Goal: Information Seeking & Learning: Learn about a topic

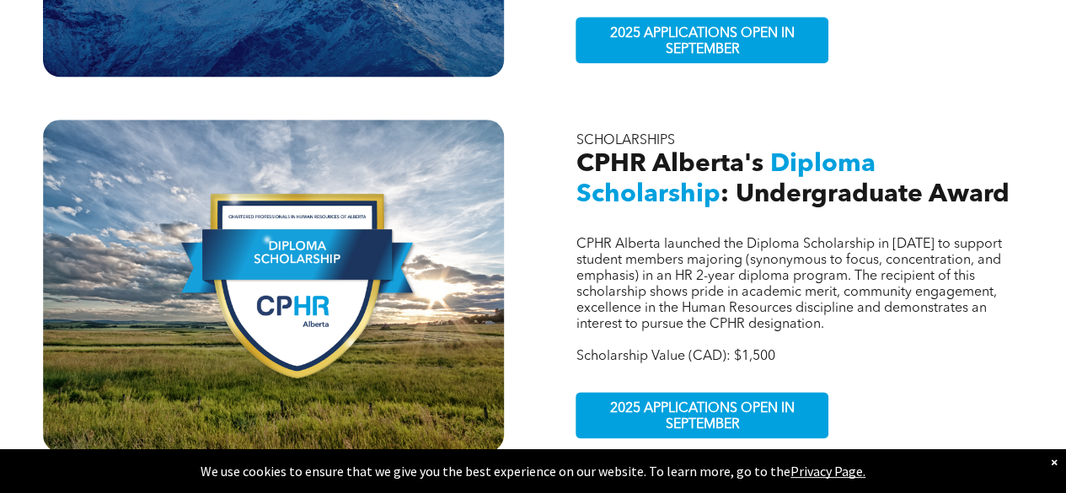
scroll to position [839, 0]
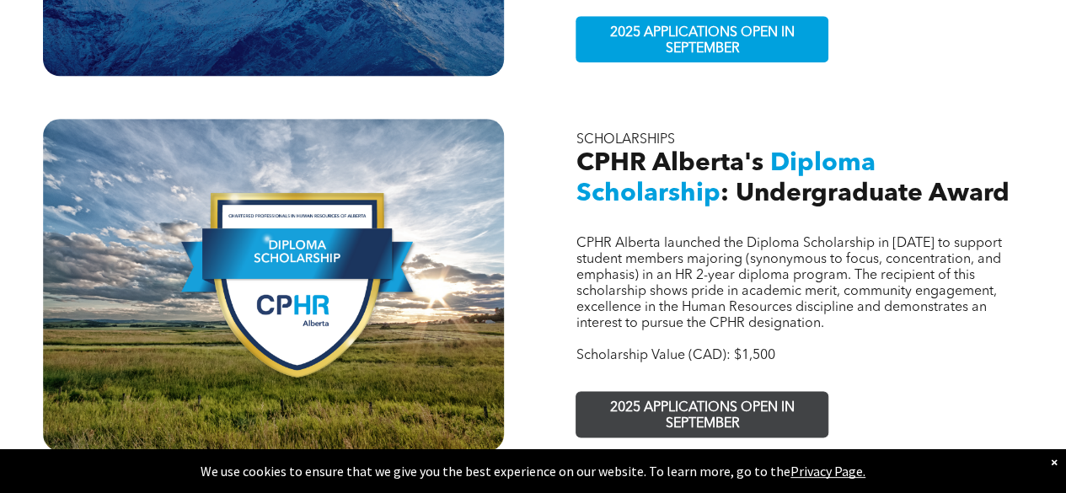
click at [663, 392] on span "2025 APPLICATIONS OPEN IN SEPTEMBER" at bounding box center [702, 416] width 246 height 49
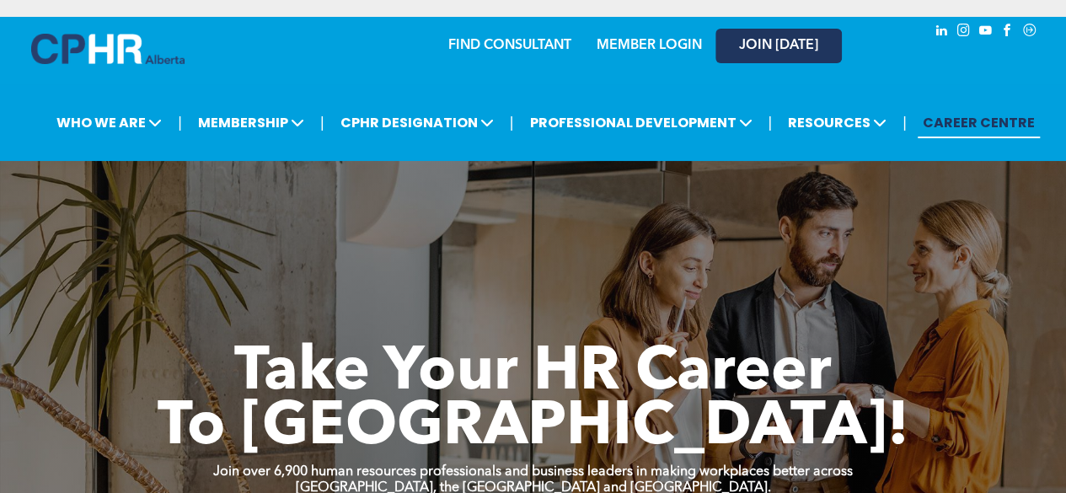
click at [778, 49] on span "JOIN [DATE]" at bounding box center [778, 46] width 79 height 16
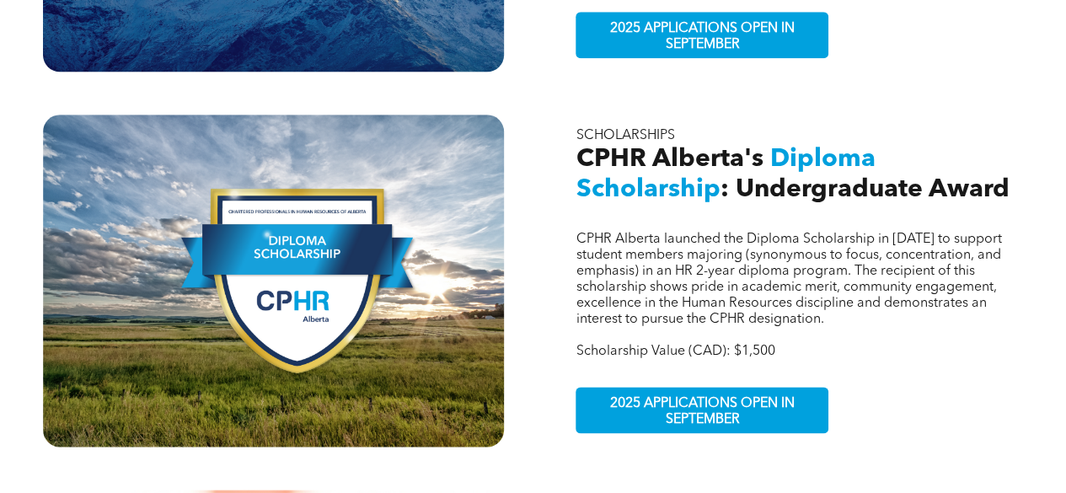
scroll to position [851, 0]
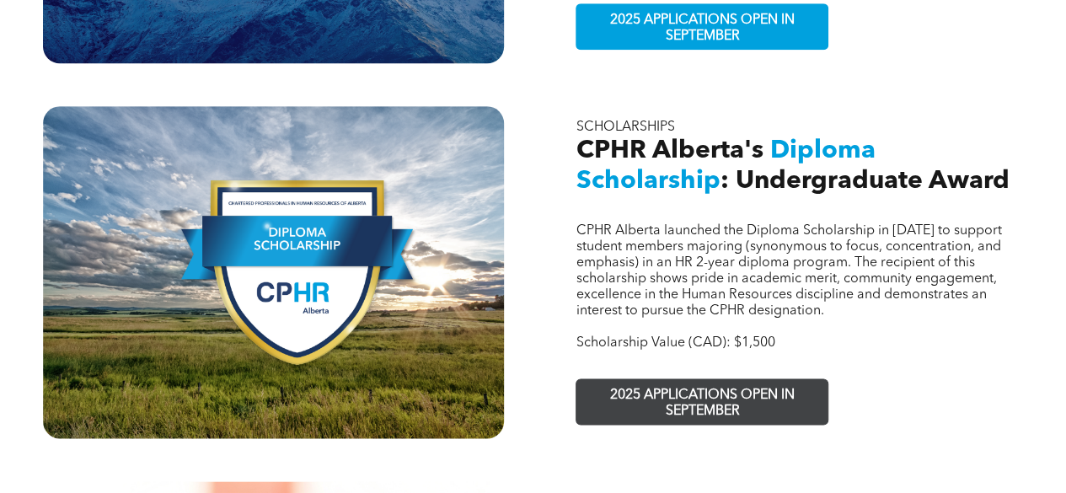
click at [683, 379] on span "2025 APPLICATIONS OPEN IN SEPTEMBER" at bounding box center [702, 403] width 246 height 49
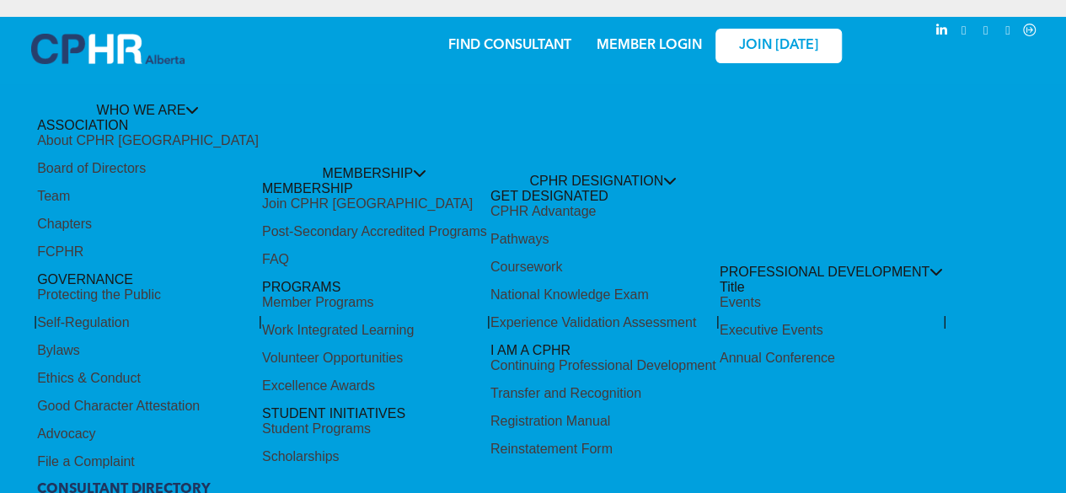
click at [650, 52] on link "MEMBER LOGIN" at bounding box center [649, 45] width 105 height 13
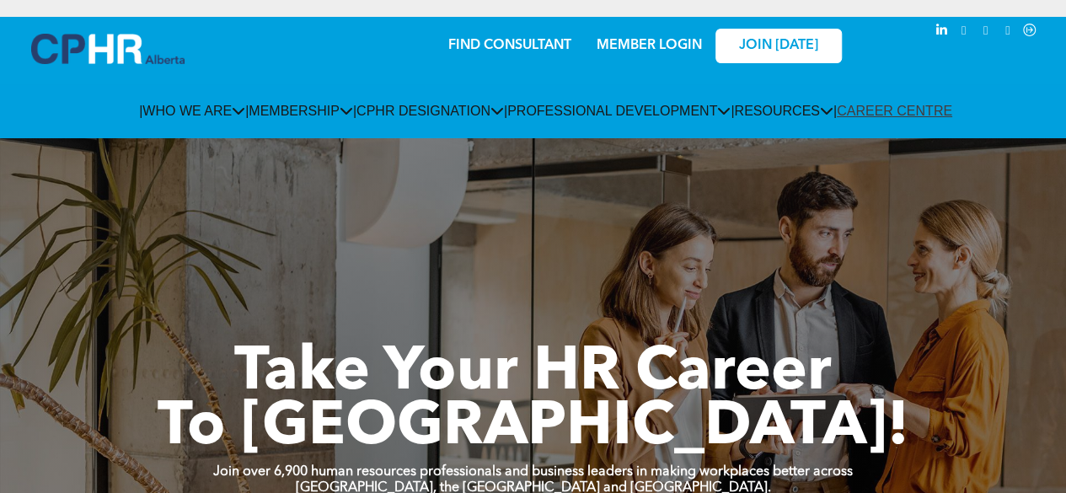
click at [953, 118] on link "CAREER CENTRE" at bounding box center [894, 111] width 115 height 14
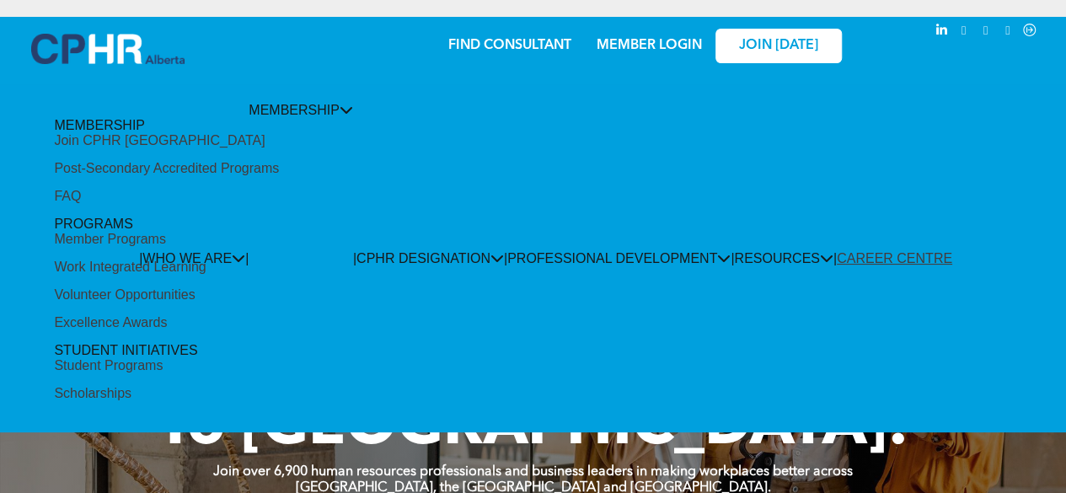
click at [290, 117] on span "MEMBERSHIP" at bounding box center [301, 110] width 105 height 14
click at [132, 386] on div "Scholarships" at bounding box center [93, 393] width 78 height 15
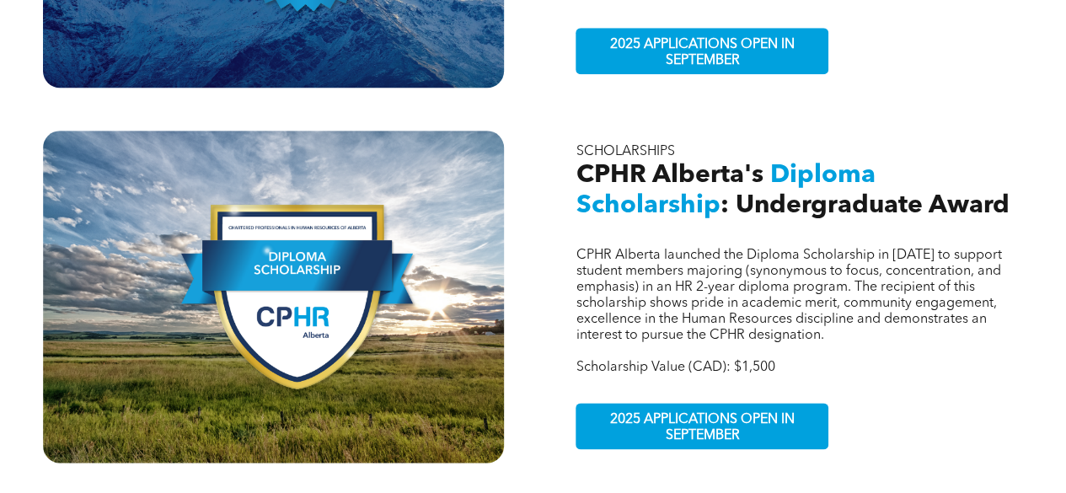
scroll to position [828, 0]
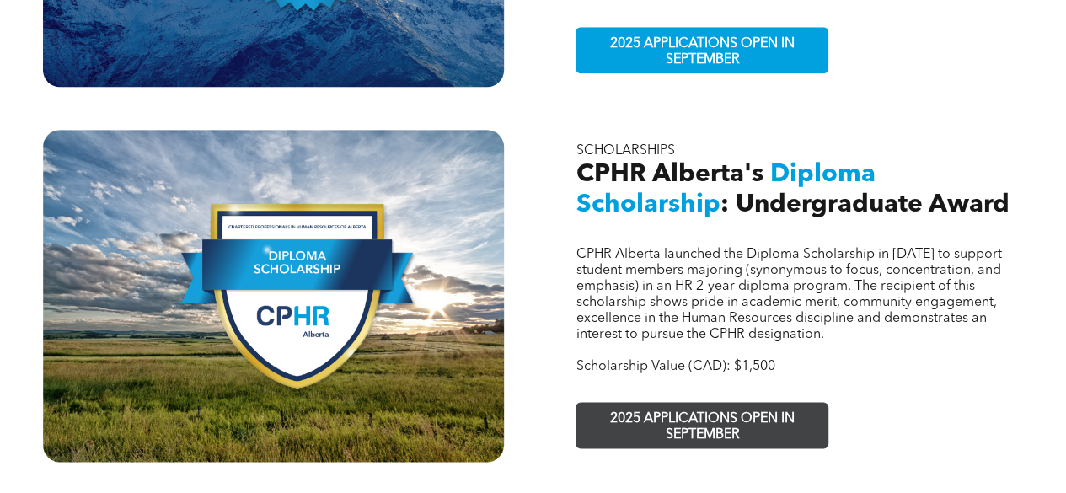
click at [717, 403] on span "2025 APPLICATIONS OPEN IN SEPTEMBER" at bounding box center [702, 427] width 246 height 49
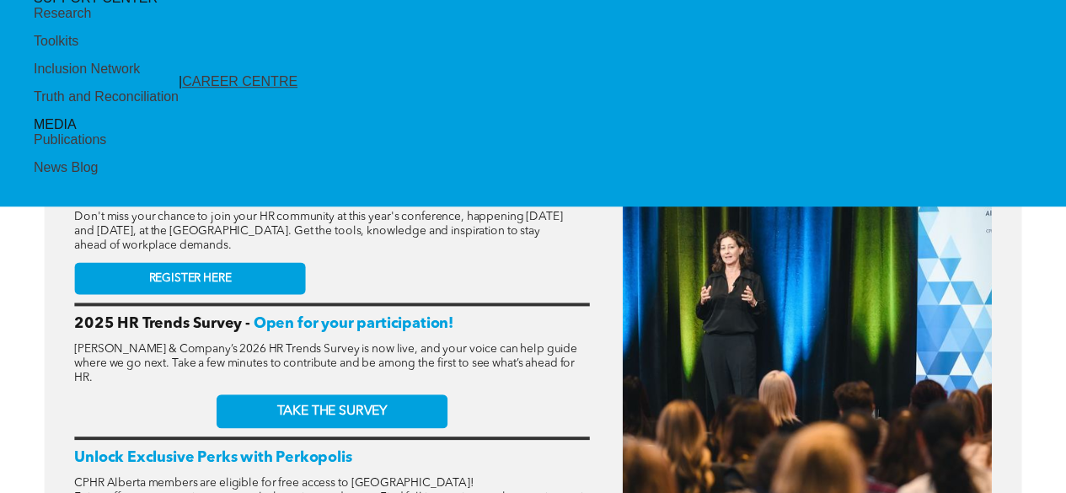
scroll to position [566, 0]
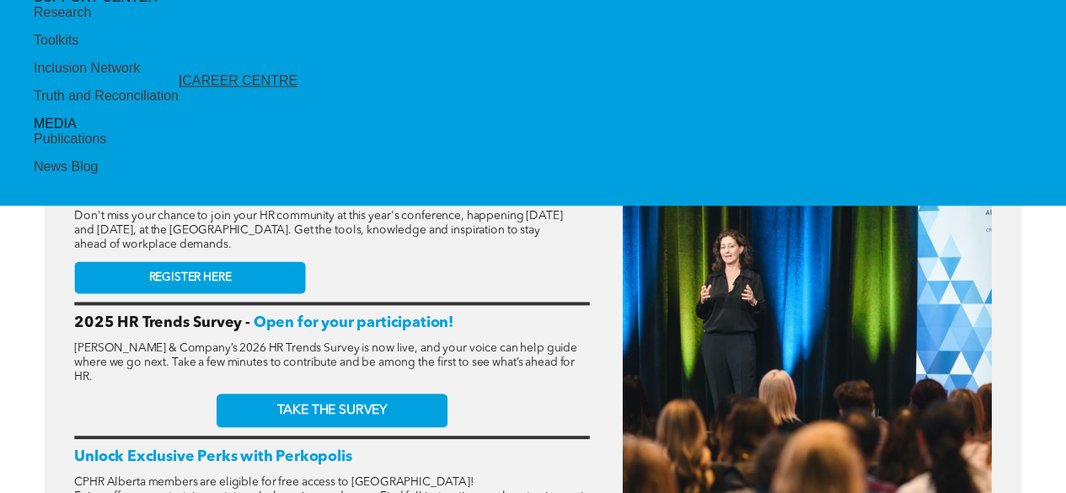
click at [207, 282] on span "REGISTER HERE" at bounding box center [190, 278] width 83 height 14
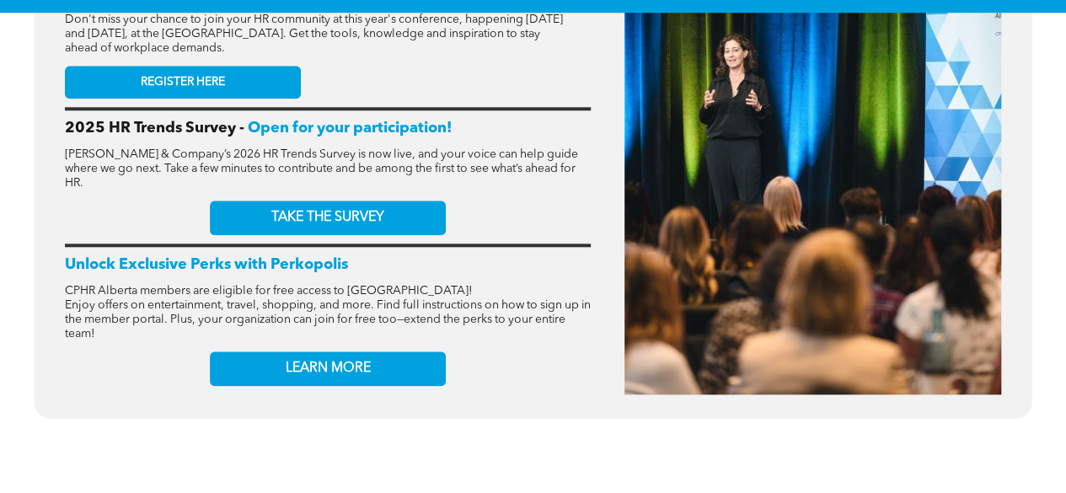
scroll to position [760, 0]
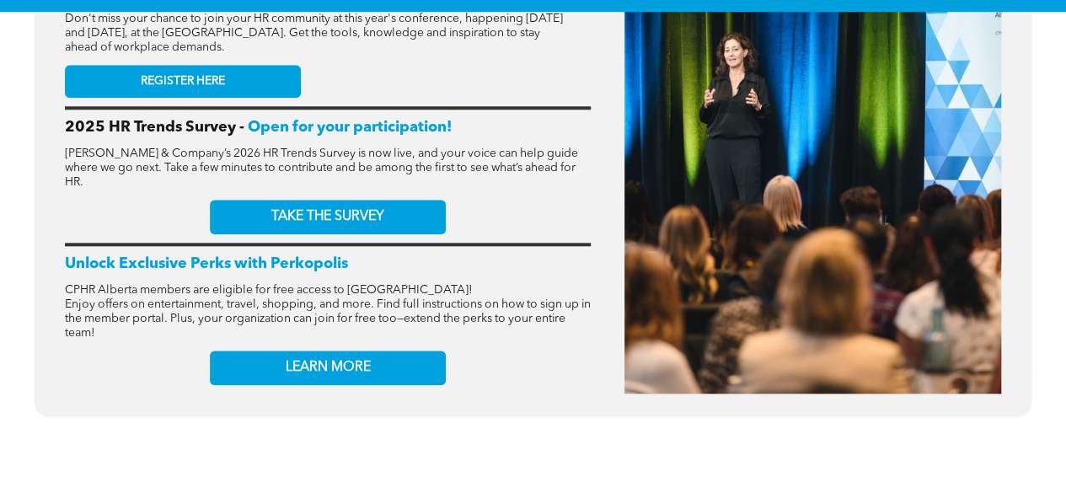
click at [277, 385] on link "LEARN MORE" at bounding box center [328, 368] width 236 height 35
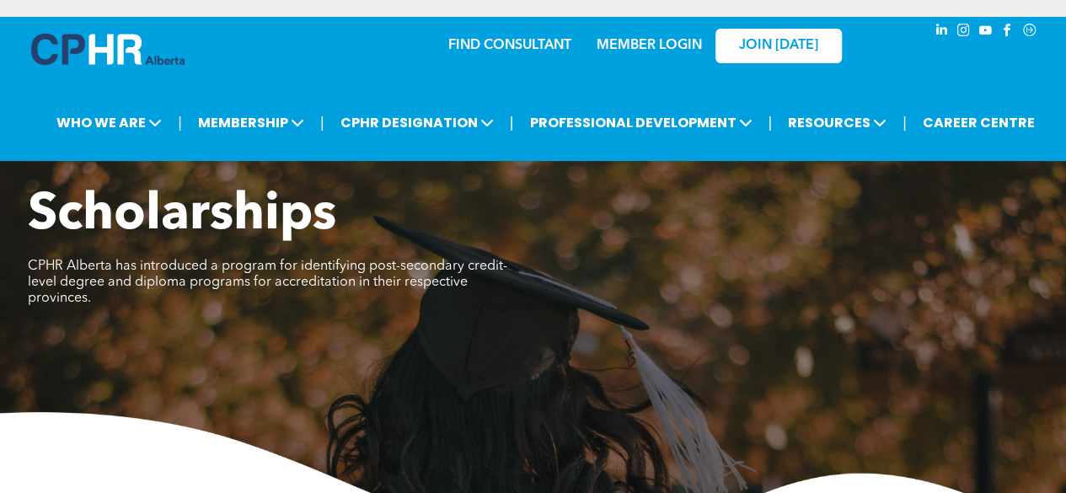
click at [638, 45] on link "MEMBER LOGIN" at bounding box center [649, 45] width 105 height 13
